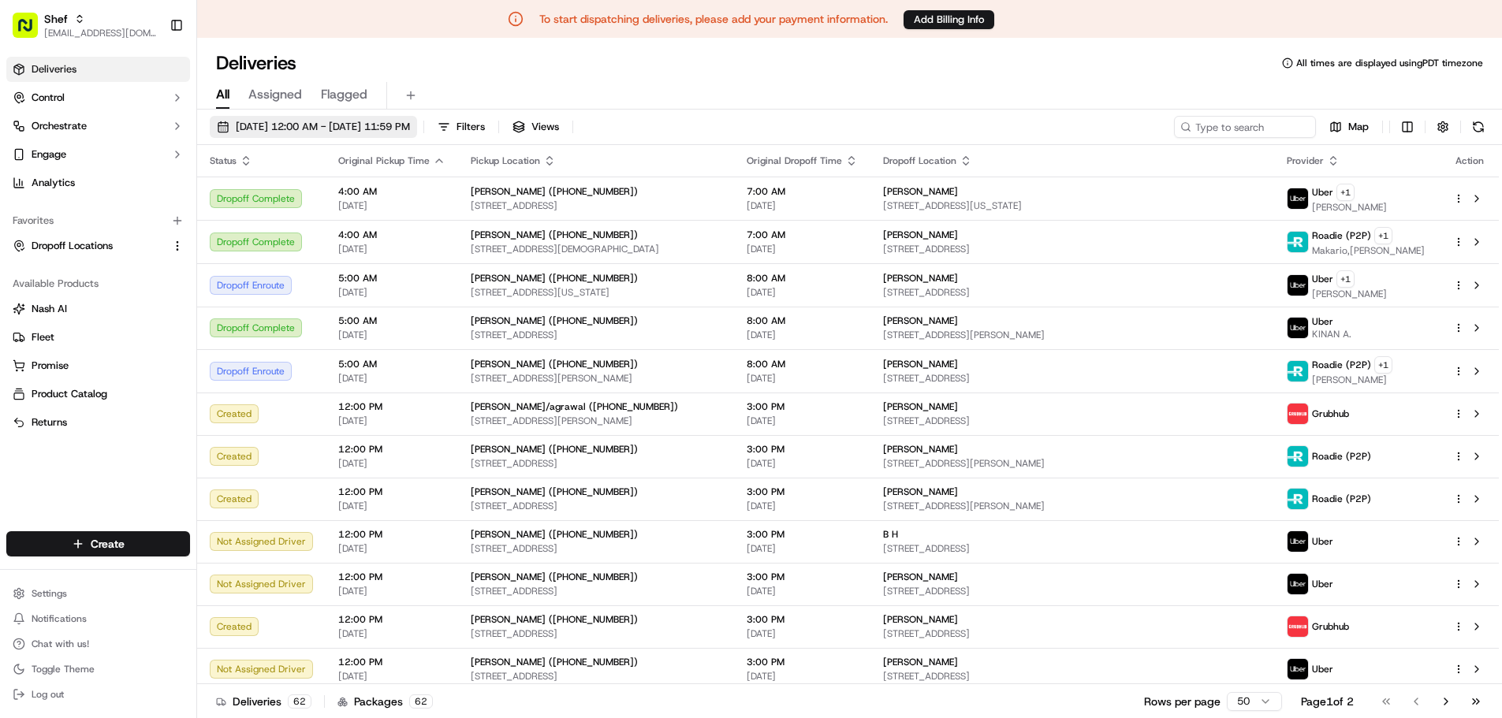
click at [399, 129] on span "[DATE] 12:00 AM - [DATE] 11:59 PM" at bounding box center [323, 127] width 174 height 14
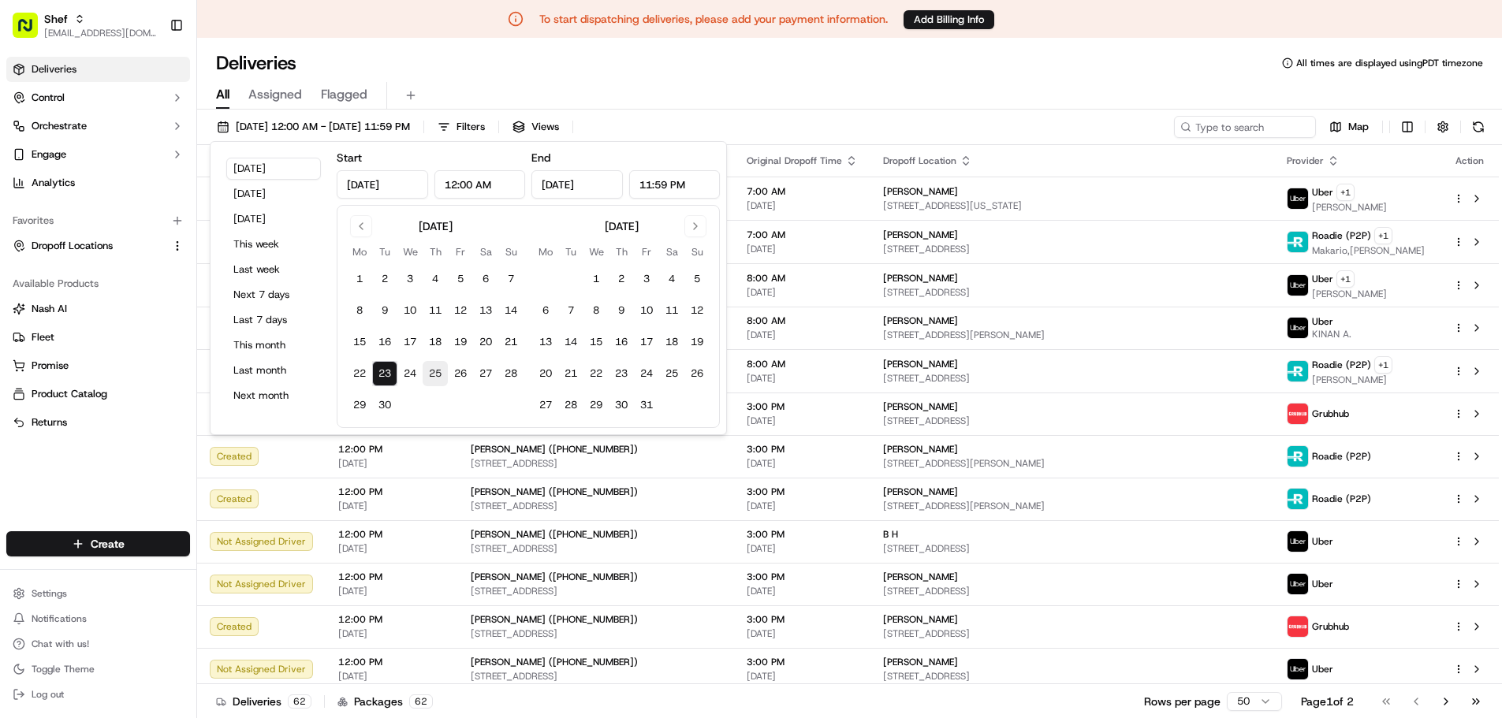
click at [445, 373] on button "25" at bounding box center [435, 373] width 25 height 25
type input "[DATE]"
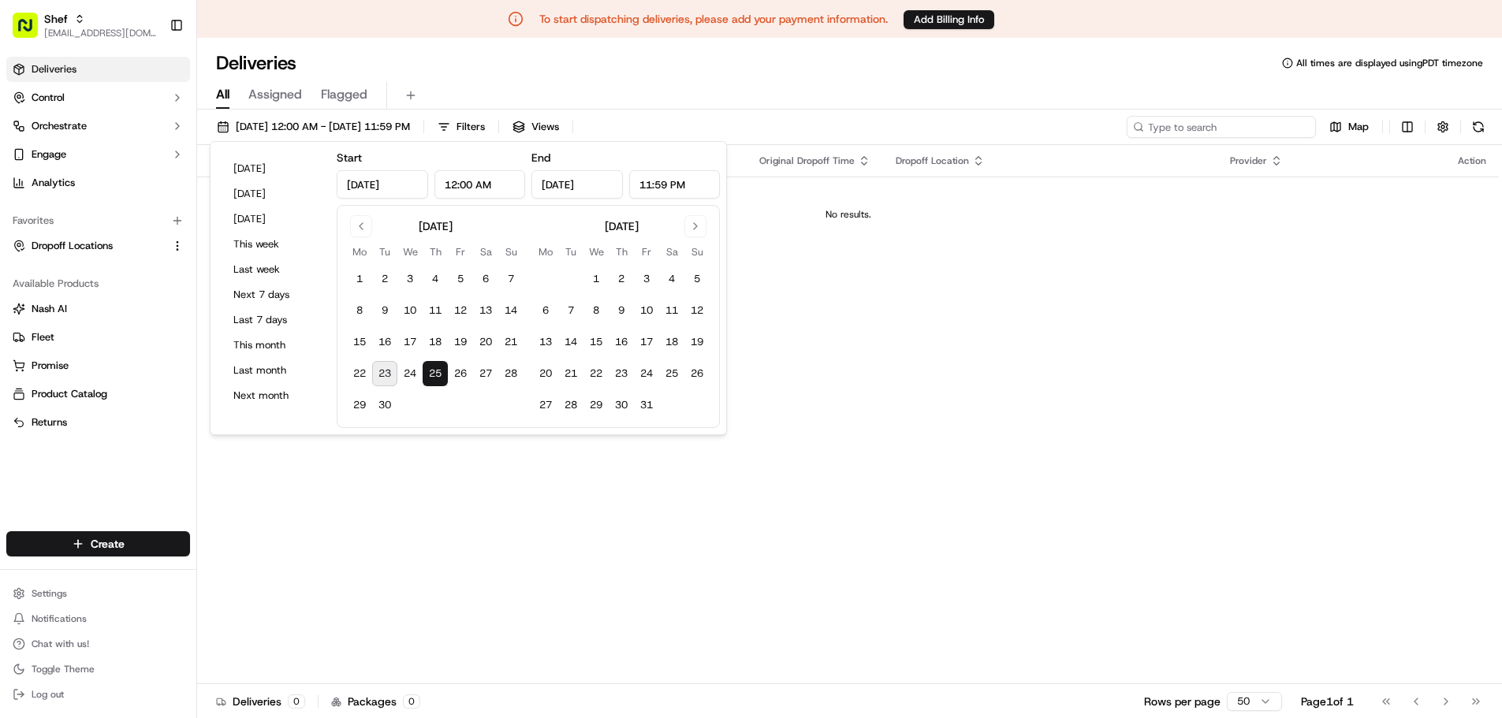
click at [1269, 127] on input at bounding box center [1220, 127] width 189 height 22
paste input "DTAeiLGQwH3"
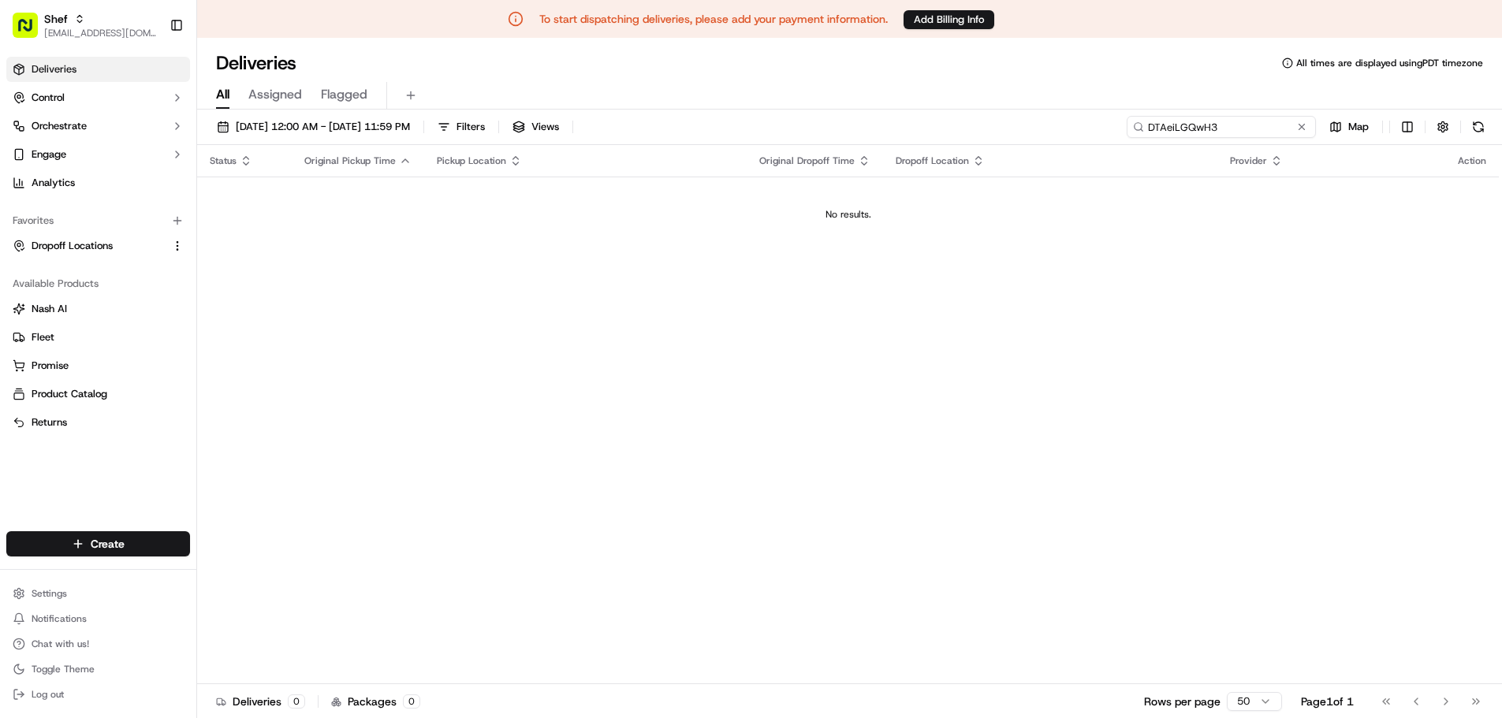
type input "DTAeiLGQwH3"
click at [277, 99] on span "Assigned" at bounding box center [275, 94] width 54 height 19
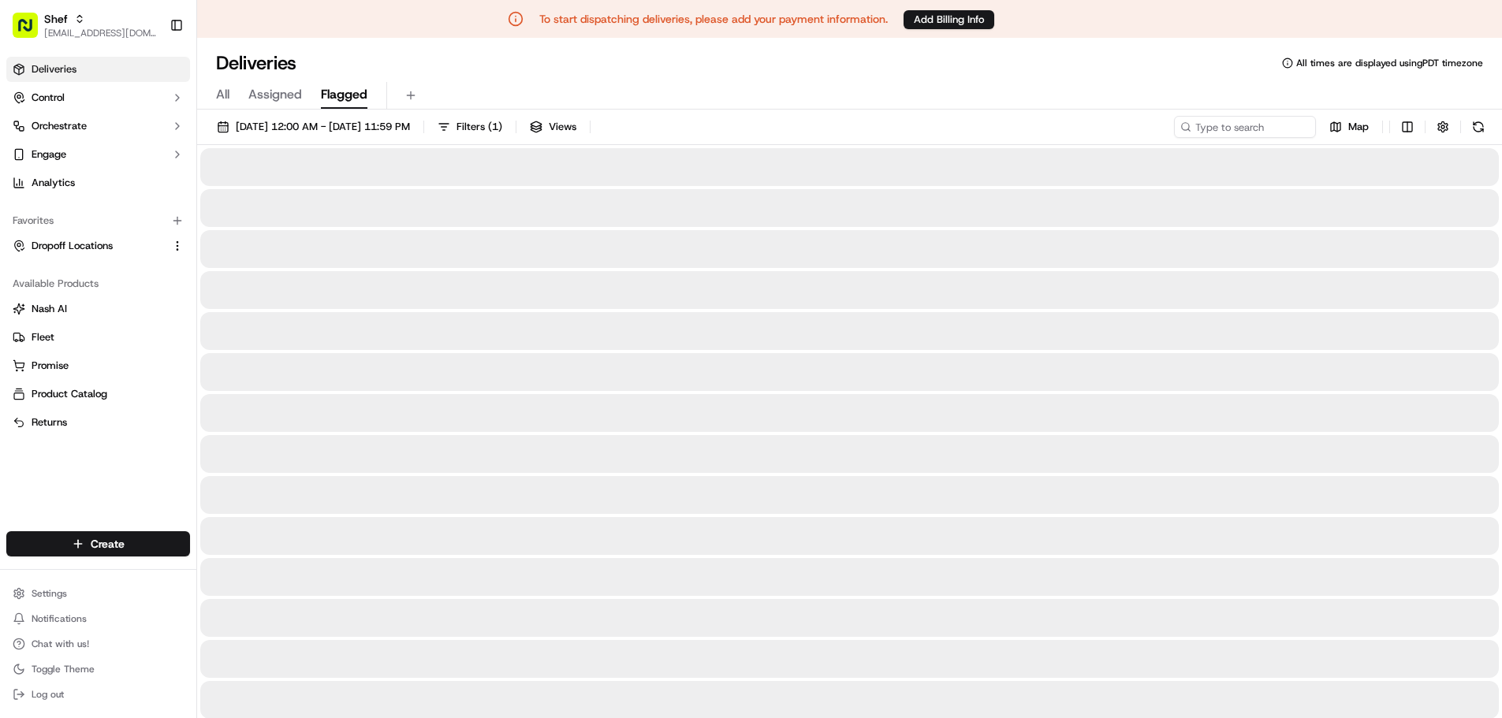
click at [331, 92] on span "Flagged" at bounding box center [344, 94] width 47 height 19
click at [270, 94] on span "Assigned" at bounding box center [275, 94] width 54 height 19
click at [229, 95] on span "All" at bounding box center [222, 94] width 13 height 19
